Goal: Information Seeking & Learning: Learn about a topic

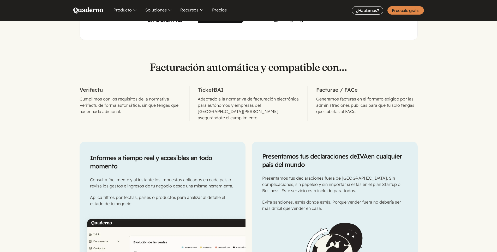
scroll to position [394, 0]
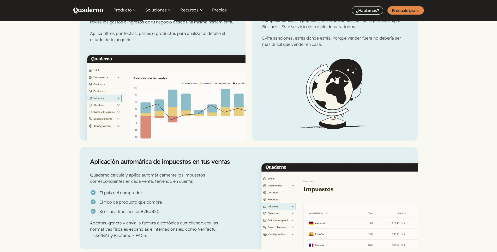
click at [161, 8] on button "Soluciones" at bounding box center [158, 10] width 31 height 21
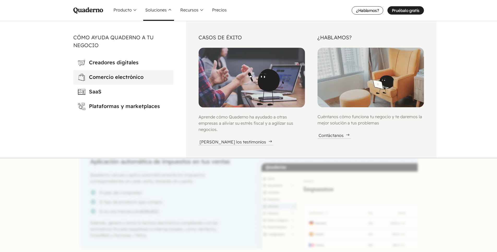
click at [135, 80] on h3 "Comercio electrónico" at bounding box center [129, 77] width 80 height 8
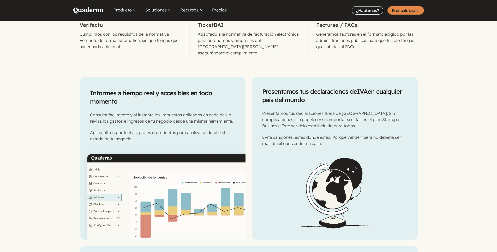
scroll to position [175, 0]
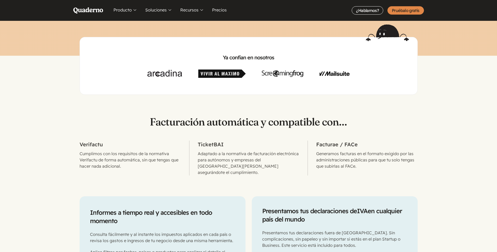
click at [86, 144] on h2 "Verifactu" at bounding box center [130, 145] width 101 height 8
click at [94, 155] on p "Cumplimos con los requisitos de la normativa Verifactu de forma automática, sin…" at bounding box center [130, 160] width 101 height 19
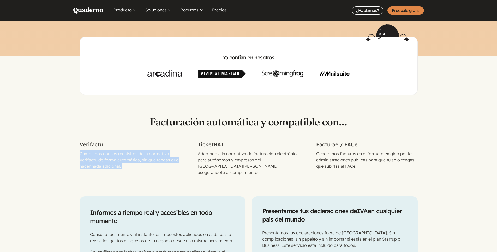
click at [94, 155] on p "Cumplimos con los requisitos de la normativa Verifactu de forma automática, sin…" at bounding box center [130, 160] width 101 height 19
click at [91, 169] on p "Cumplimos con los requisitos de la normativa Verifactu de forma automática, sin…" at bounding box center [130, 160] width 101 height 19
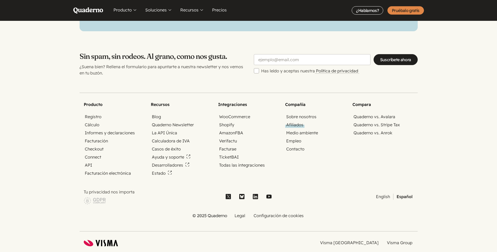
scroll to position [1759, 0]
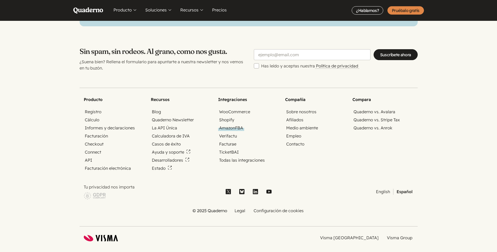
click at [235, 125] on link "Amazon FBA" at bounding box center [231, 128] width 26 height 6
